Goal: Task Accomplishment & Management: Use online tool/utility

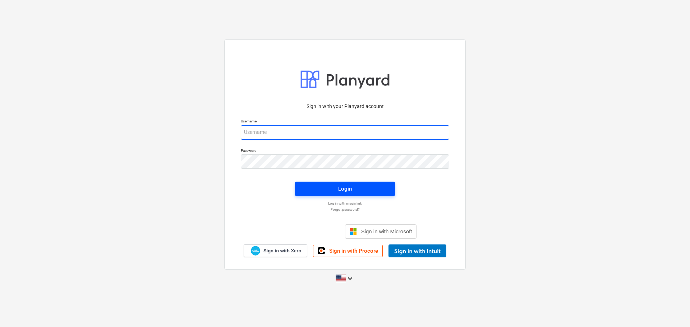
type input "[PERSON_NAME][EMAIL_ADDRESS][DOMAIN_NAME]"
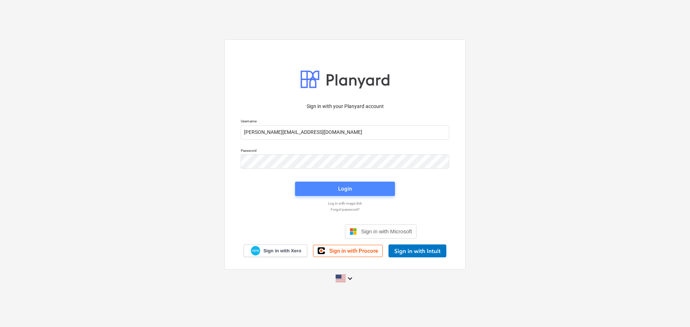
click at [337, 194] on button "Login" at bounding box center [345, 189] width 100 height 14
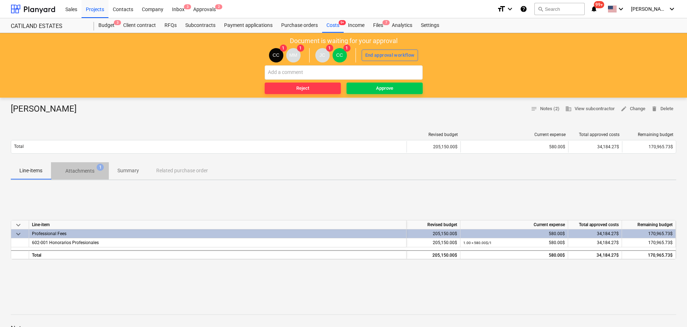
click at [69, 172] on p "Attachments" at bounding box center [79, 171] width 29 height 8
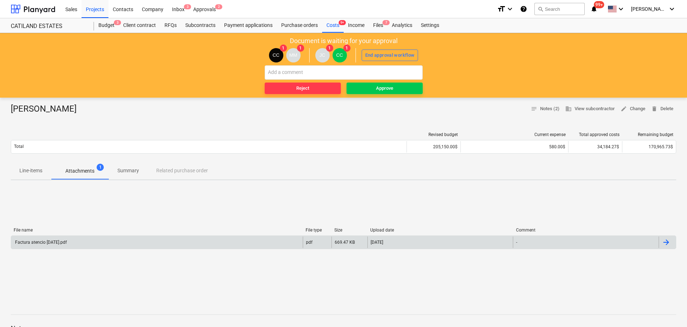
click at [62, 242] on div "Factura atencio [DATE].pdf" at bounding box center [40, 242] width 53 height 5
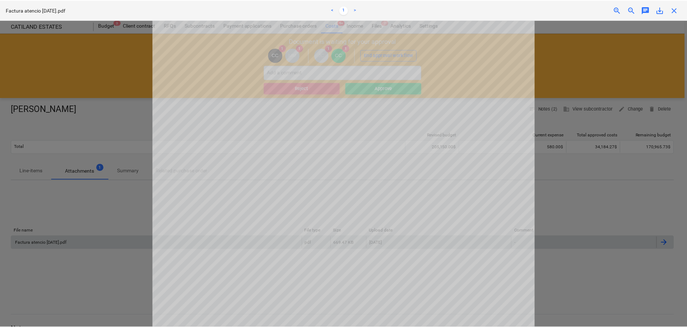
scroll to position [144, 0]
click at [678, 11] on span "close" at bounding box center [677, 10] width 9 height 9
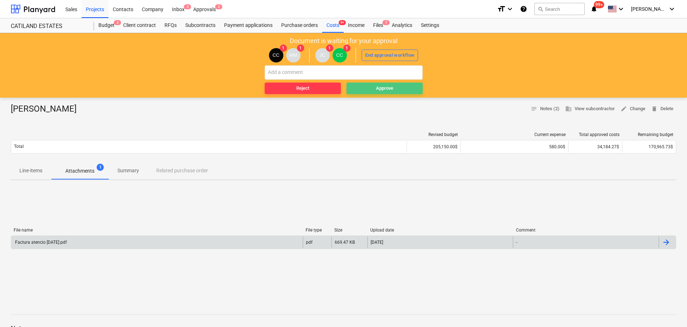
click at [367, 89] on span "Approve" at bounding box center [385, 88] width 70 height 8
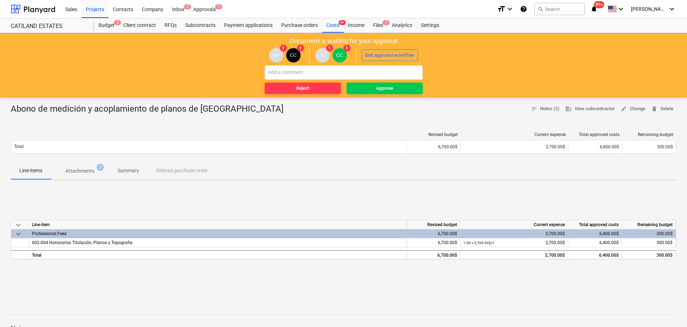
click at [79, 171] on p "Attachments" at bounding box center [79, 171] width 29 height 8
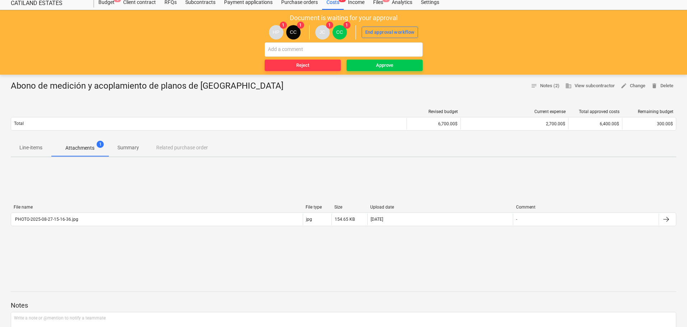
scroll to position [36, 0]
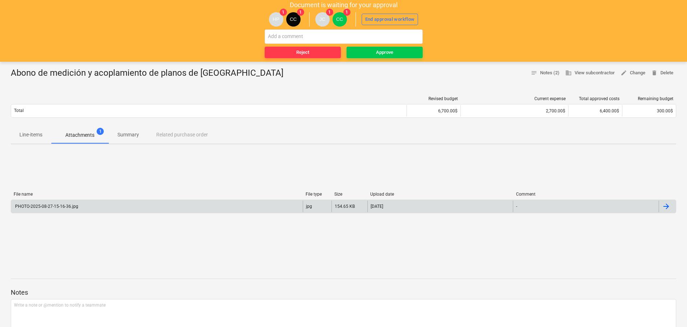
click at [69, 206] on div "PHOTO-2025-08-27-15-16-36.jpg" at bounding box center [46, 206] width 64 height 5
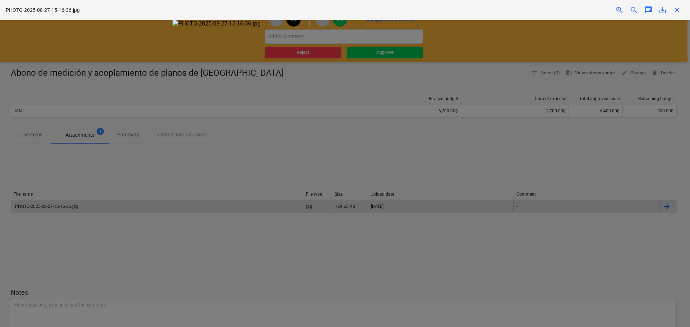
click at [555, 123] on div at bounding box center [345, 173] width 690 height 307
click at [527, 154] on div at bounding box center [345, 173] width 690 height 307
click at [157, 71] on div at bounding box center [345, 173] width 690 height 307
click at [677, 7] on span "close" at bounding box center [677, 10] width 9 height 9
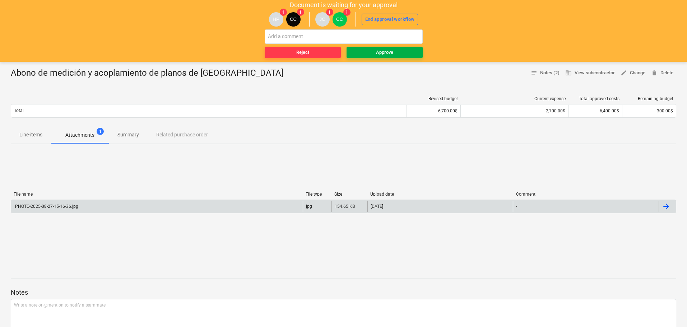
click at [365, 53] on span "Approve" at bounding box center [385, 53] width 70 height 8
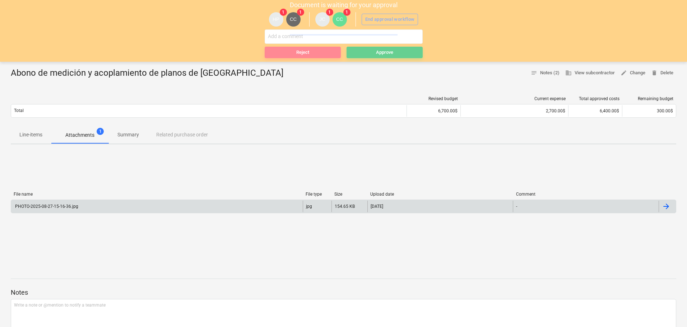
scroll to position [0, 0]
